Goal: Find contact information: Find contact information

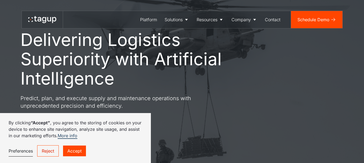
click at [78, 148] on link "Accept" at bounding box center [74, 151] width 23 height 11
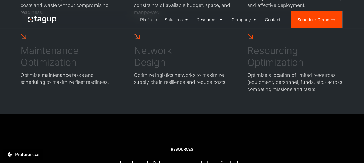
scroll to position [2124, 0]
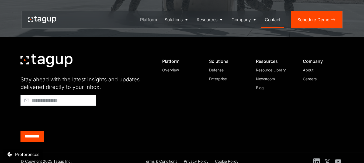
click at [269, 20] on div "Contact" at bounding box center [273, 19] width 16 height 6
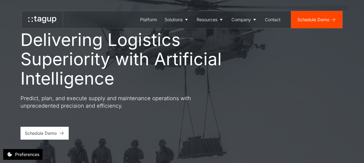
click at [112, 43] on h1 "Delivering Logistics Superiority with Artificial Intelligence" at bounding box center [133, 59] width 226 height 58
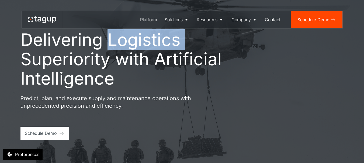
click at [112, 43] on h1 "Delivering Logistics Superiority with Artificial Intelligence" at bounding box center [133, 59] width 226 height 58
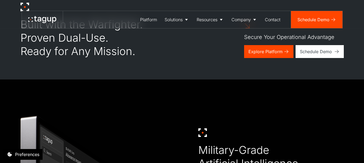
scroll to position [269, 0]
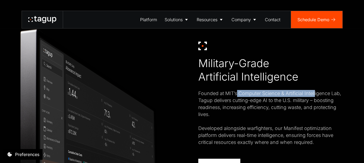
drag, startPoint x: 237, startPoint y: 92, endPoint x: 316, endPoint y: 90, distance: 78.9
click at [316, 90] on div "Founded at MIT’s Computer Science & Artificial Intelligence Lab, Tagup delivers…" at bounding box center [270, 118] width 145 height 56
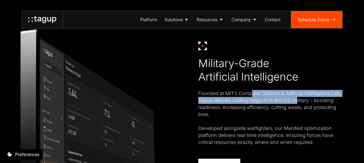
drag, startPoint x: 251, startPoint y: 96, endPoint x: 296, endPoint y: 103, distance: 45.7
click at [296, 103] on div "Founded at MIT’s Computer Science & Artificial Intelligence Lab, Tagup delivers…" at bounding box center [270, 118] width 145 height 56
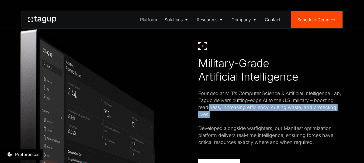
drag, startPoint x: 210, startPoint y: 106, endPoint x: 291, endPoint y: 113, distance: 81.0
click at [291, 113] on div "Founded at MIT’s Computer Science & Artificial Intelligence Lab, Tagup delivers…" at bounding box center [270, 118] width 145 height 56
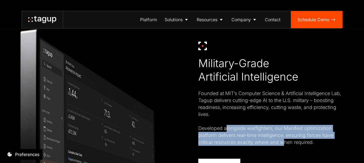
drag, startPoint x: 231, startPoint y: 133, endPoint x: 284, endPoint y: 145, distance: 54.3
click at [284, 145] on div "Founded at MIT’s Computer Science & Artificial Intelligence Lab, Tagup delivers…" at bounding box center [270, 118] width 145 height 56
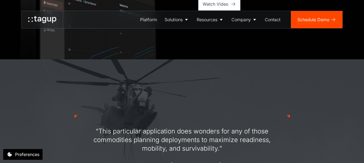
scroll to position [484, 0]
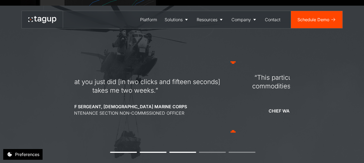
drag, startPoint x: 105, startPoint y: 77, endPoint x: 267, endPoint y: 91, distance: 161.7
click at [267, 91] on div "“This particular application does wonders for any of those commodities planning…" at bounding box center [340, 86] width 202 height 26
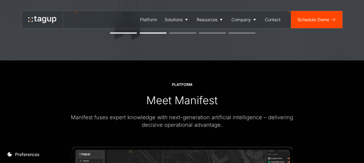
scroll to position [646, 0]
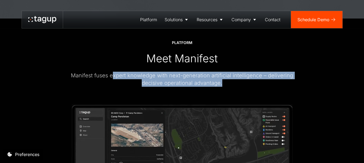
drag, startPoint x: 119, startPoint y: 71, endPoint x: 233, endPoint y: 80, distance: 114.9
click at [233, 80] on div "Platform Meet Manifest Manifest fuses expert knowledge with next-generation art…" at bounding box center [182, 63] width 237 height 47
click at [233, 80] on div "Manifest fuses expert knowledge with next-generation artificial intelligence – …" at bounding box center [182, 79] width 237 height 15
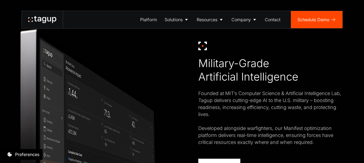
scroll to position [1179, 0]
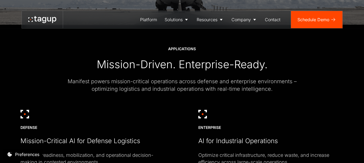
click at [209, 81] on div "Manifest powers mission-critical operations across defense and enterprise envir…" at bounding box center [182, 85] width 237 height 15
copy div "defense"
click at [95, 141] on div "Mission-Critical AI for Defense Logistics" at bounding box center [79, 141] width 119 height 9
drag, startPoint x: 95, startPoint y: 141, endPoint x: 123, endPoint y: 141, distance: 27.4
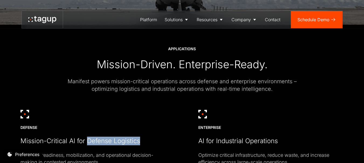
click at [123, 141] on div "Mission-Critical AI for Defense Logistics" at bounding box center [79, 141] width 119 height 9
copy div "Defense Logistics"
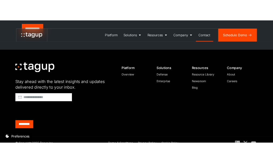
scroll to position [318, 0]
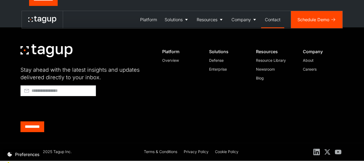
click at [3, 163] on input "button" at bounding box center [1, 166] width 3 height 5
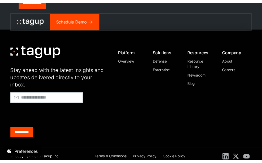
scroll to position [323, 0]
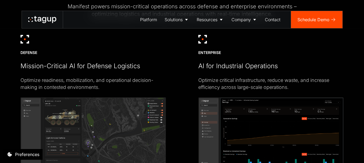
scroll to position [1265, 0]
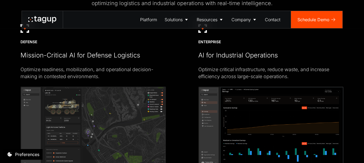
click at [91, 56] on div "Mission-Critical AI for Defense Logistics" at bounding box center [79, 55] width 119 height 9
drag, startPoint x: 91, startPoint y: 56, endPoint x: 131, endPoint y: 57, distance: 39.6
click at [133, 57] on div "Mission-Critical AI for Defense Logistics" at bounding box center [79, 55] width 119 height 9
click at [75, 55] on div "Mission-Critical AI for Defense Logistics" at bounding box center [79, 55] width 119 height 9
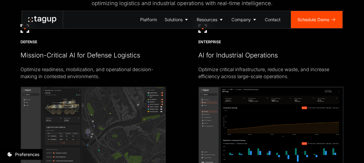
click at [72, 54] on div "Mission-Critical AI for Defense Logistics" at bounding box center [79, 55] width 119 height 9
drag, startPoint x: 72, startPoint y: 54, endPoint x: 122, endPoint y: 54, distance: 50.9
click at [122, 54] on div "Mission-Critical AI for Defense Logistics" at bounding box center [79, 55] width 119 height 9
copy div "AI for Defense Logistics"
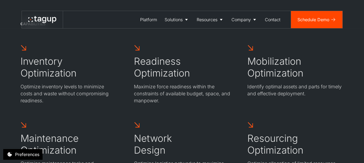
scroll to position [2124, 0]
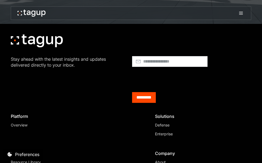
scroll to position [2088, 0]
